Goal: Use online tool/utility: Utilize a website feature to perform a specific function

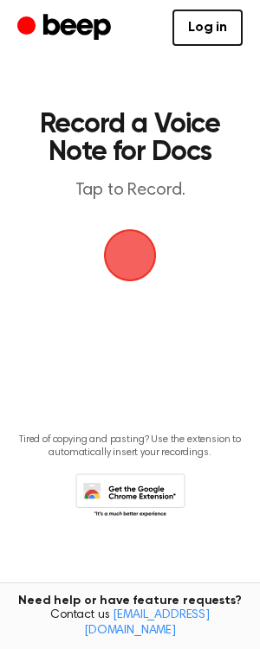
click at [127, 275] on span "button" at bounding box center [129, 254] width 89 height 89
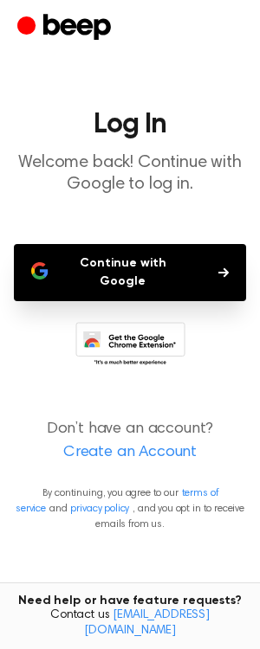
click at [127, 275] on button "Continue with Google" at bounding box center [130, 272] width 232 height 57
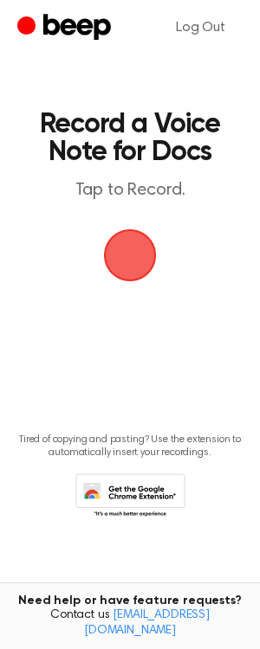
click at [131, 267] on span "button" at bounding box center [130, 255] width 48 height 48
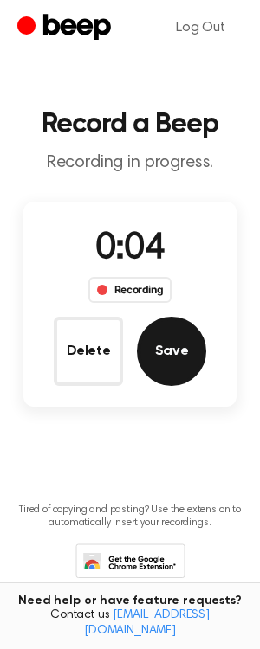
click at [179, 359] on button "Save" at bounding box center [171, 351] width 69 height 69
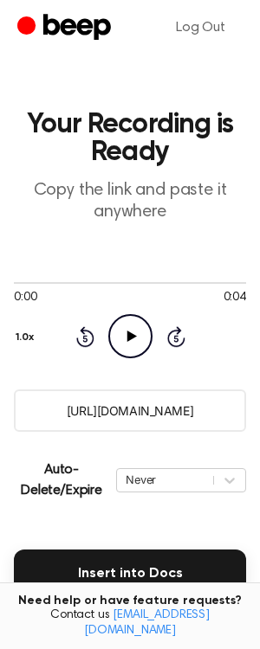
click at [128, 344] on icon "Play Audio" at bounding box center [130, 336] width 44 height 44
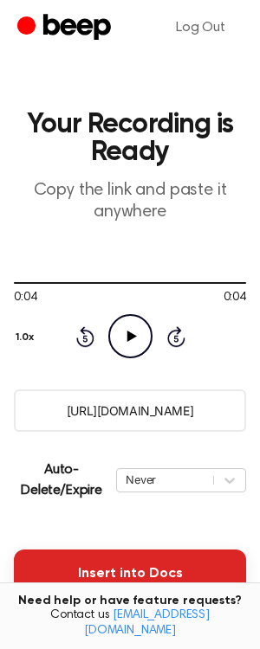
click at [109, 578] on button "Insert into Docs" at bounding box center [130, 573] width 232 height 48
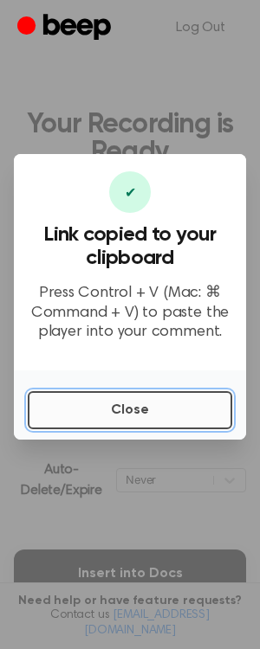
click at [142, 396] on button "Close" at bounding box center [130, 410] width 204 height 38
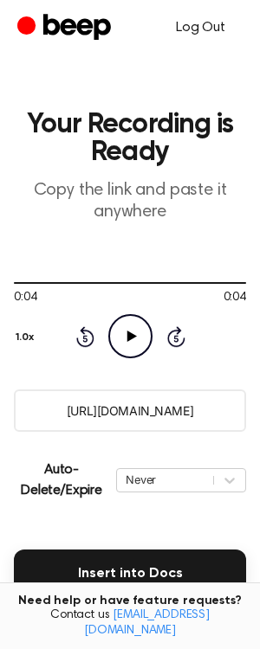
click at [208, 14] on link "Log Out" at bounding box center [200, 28] width 84 height 42
